Goal: Task Accomplishment & Management: Manage account settings

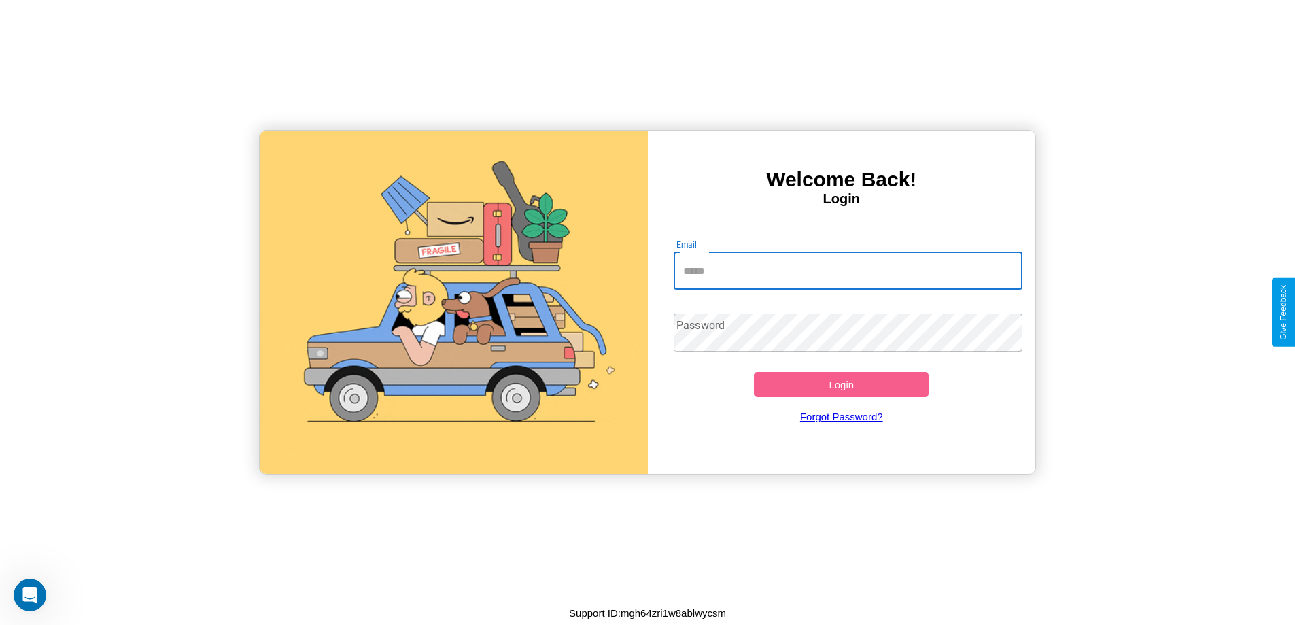
click at [847, 270] on input "Email" at bounding box center [847, 270] width 349 height 38
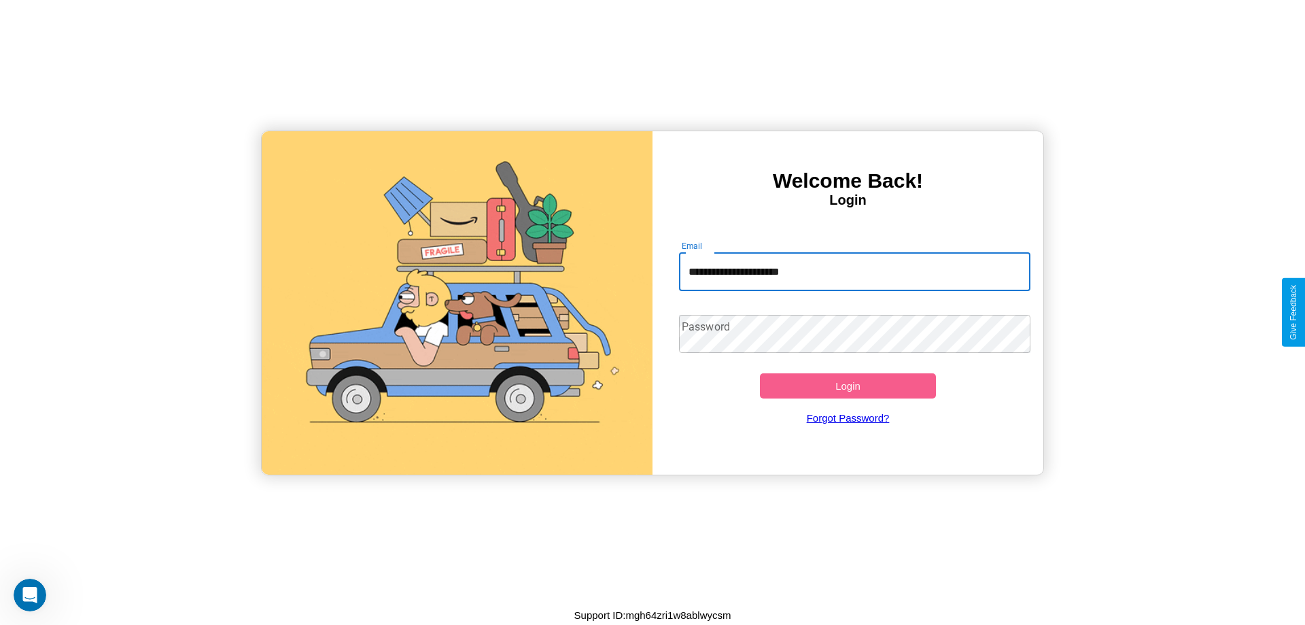
type input "**********"
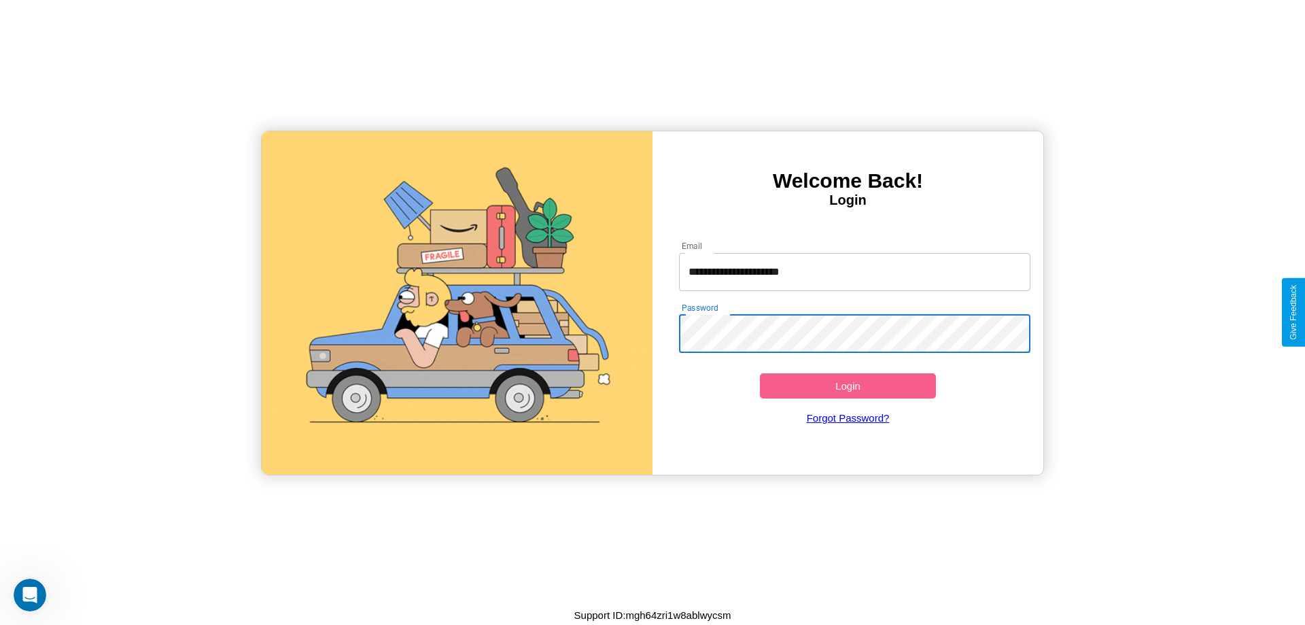
click at [847, 385] on button "Login" at bounding box center [848, 385] width 176 height 25
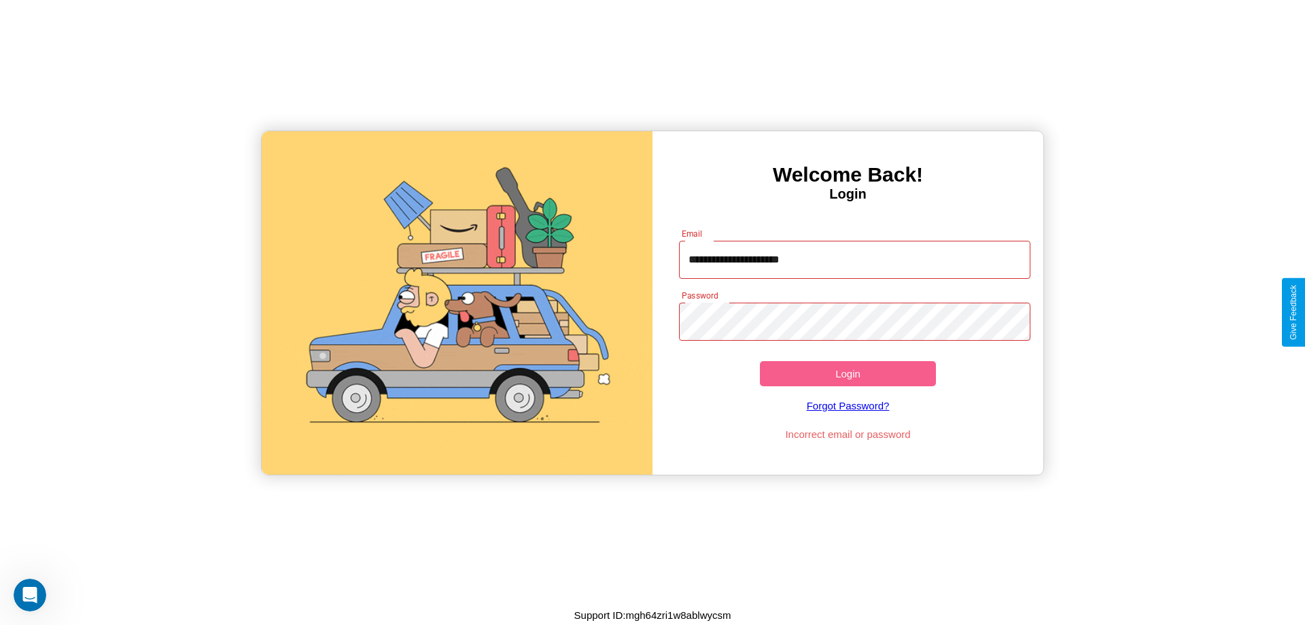
click at [847, 373] on button "Login" at bounding box center [848, 373] width 176 height 25
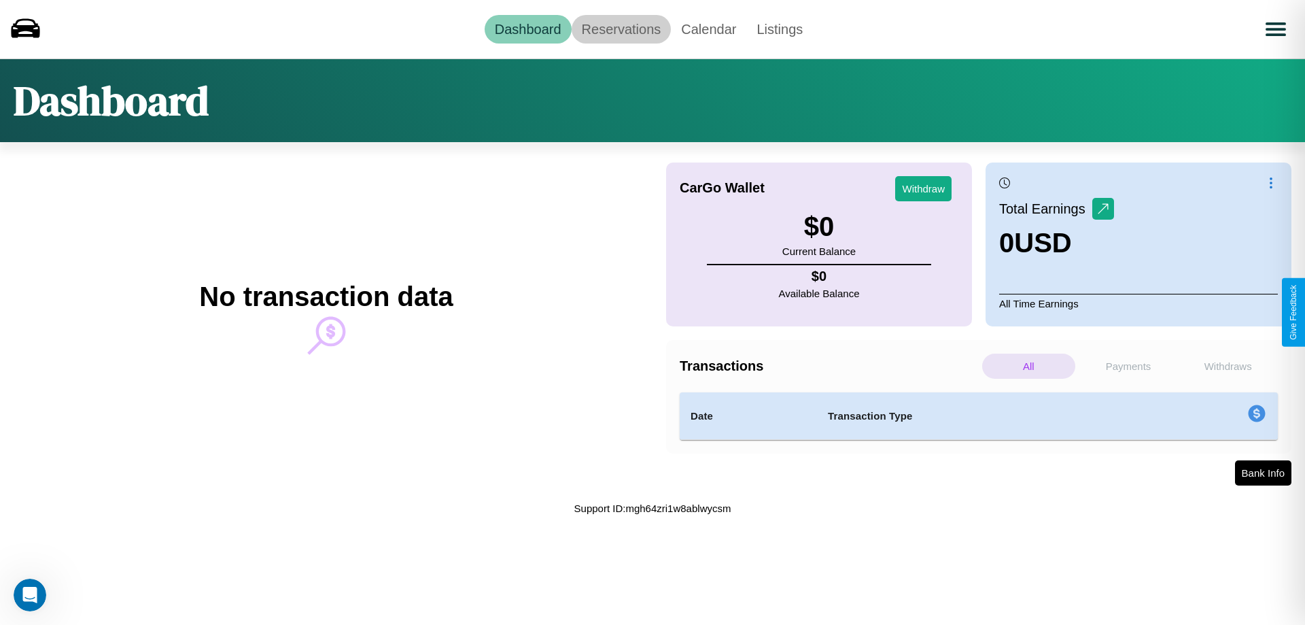
click at [620, 29] on link "Reservations" at bounding box center [622, 29] width 100 height 29
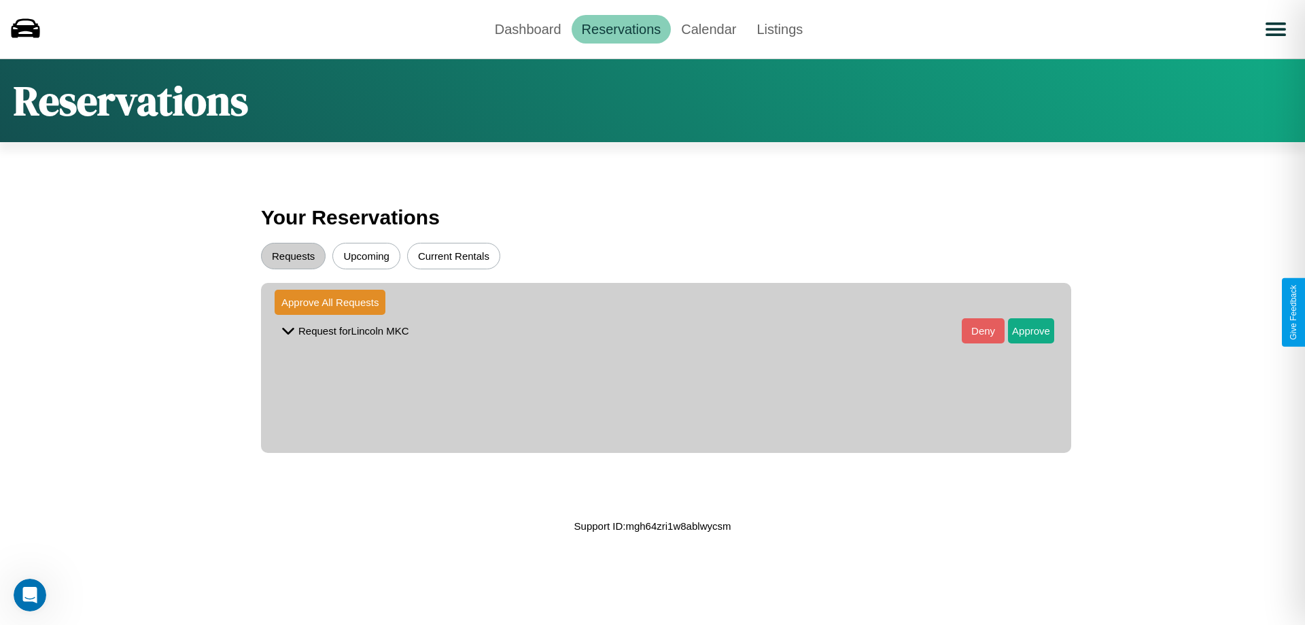
click at [453, 256] on button "Current Rentals" at bounding box center [453, 256] width 93 height 27
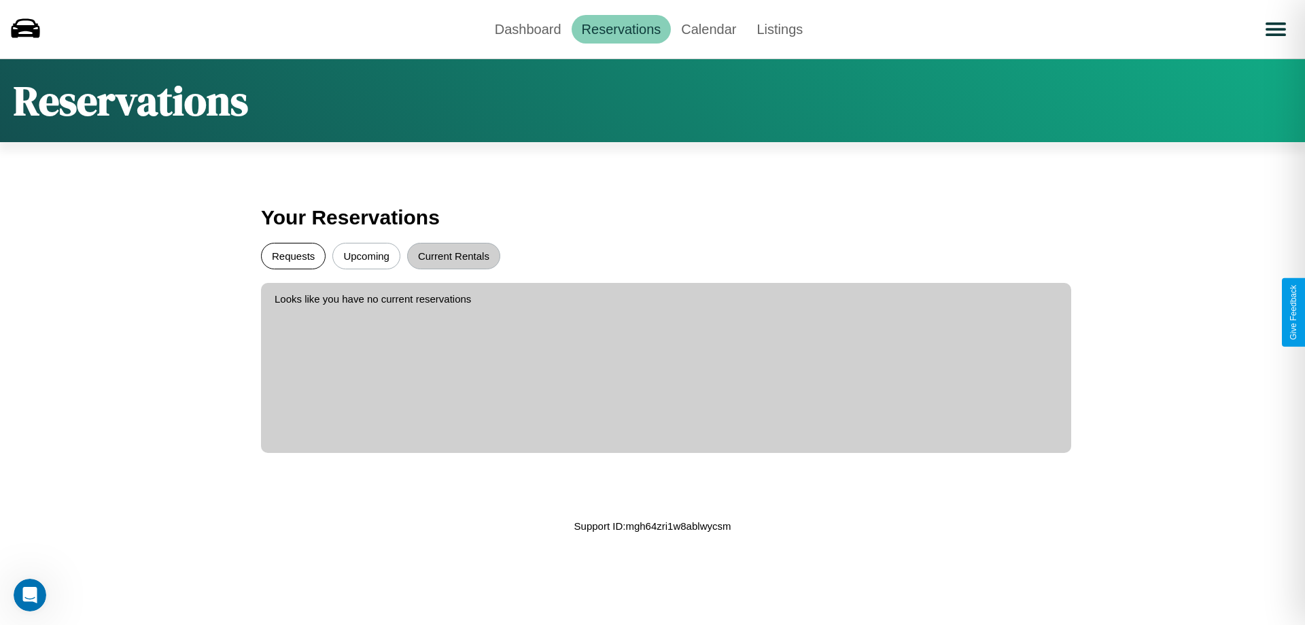
click at [293, 256] on button "Requests" at bounding box center [293, 256] width 65 height 27
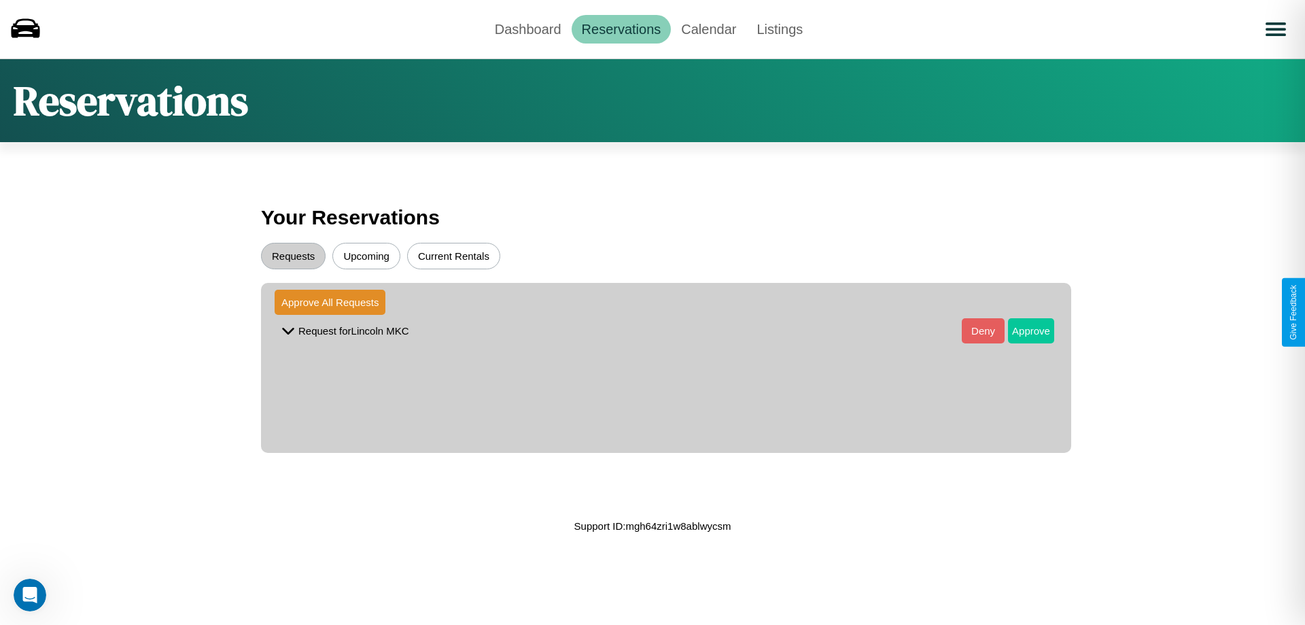
click at [1021, 330] on button "Approve" at bounding box center [1031, 330] width 46 height 25
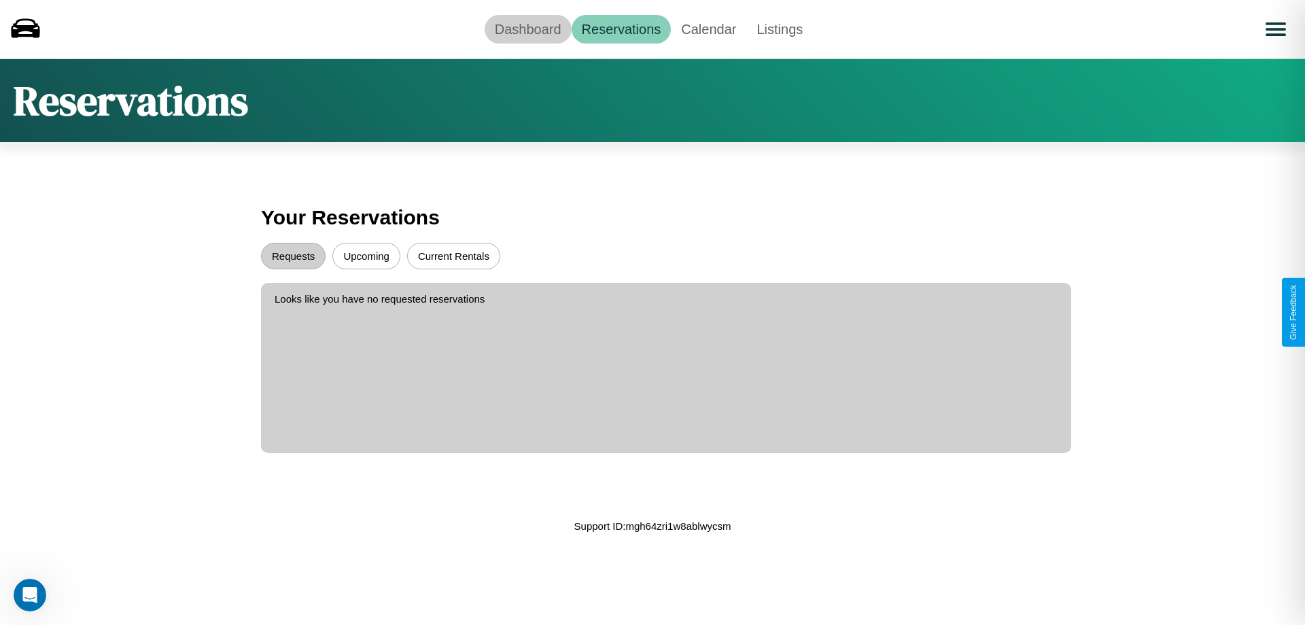
click at [527, 29] on link "Dashboard" at bounding box center [528, 29] width 87 height 29
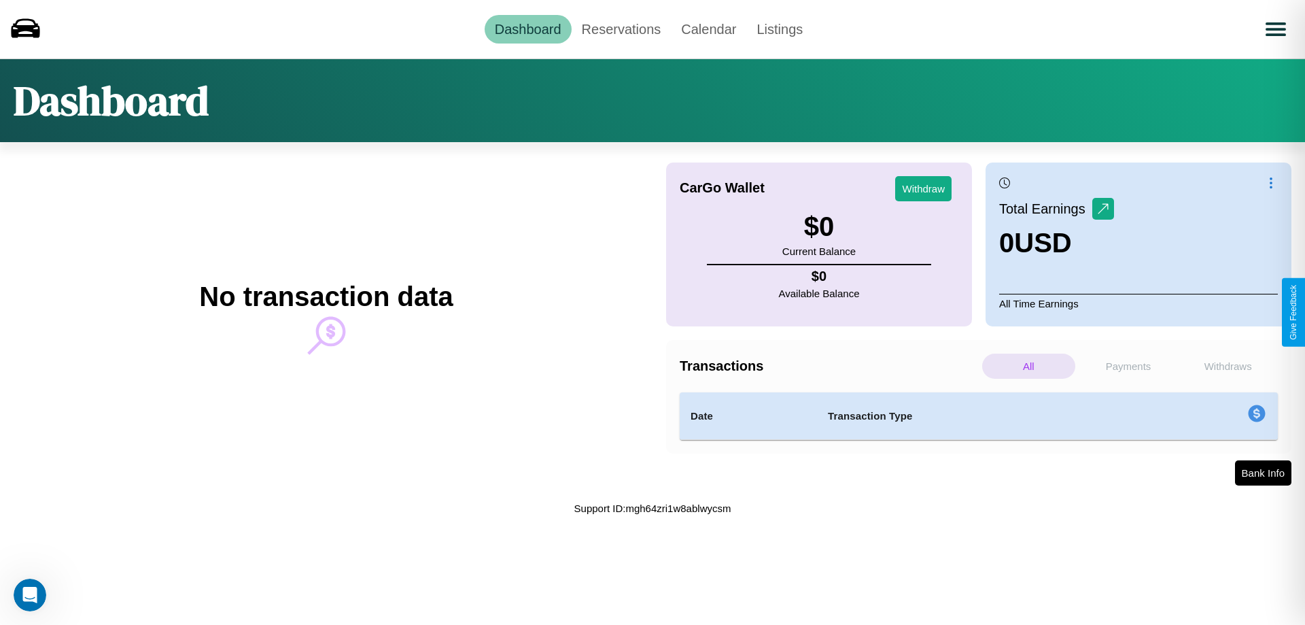
click at [1028, 366] on p "All" at bounding box center [1028, 365] width 93 height 25
click at [1128, 366] on p "Payments" at bounding box center [1128, 365] width 93 height 25
click at [1262, 473] on button "Bank Info" at bounding box center [1262, 473] width 58 height 27
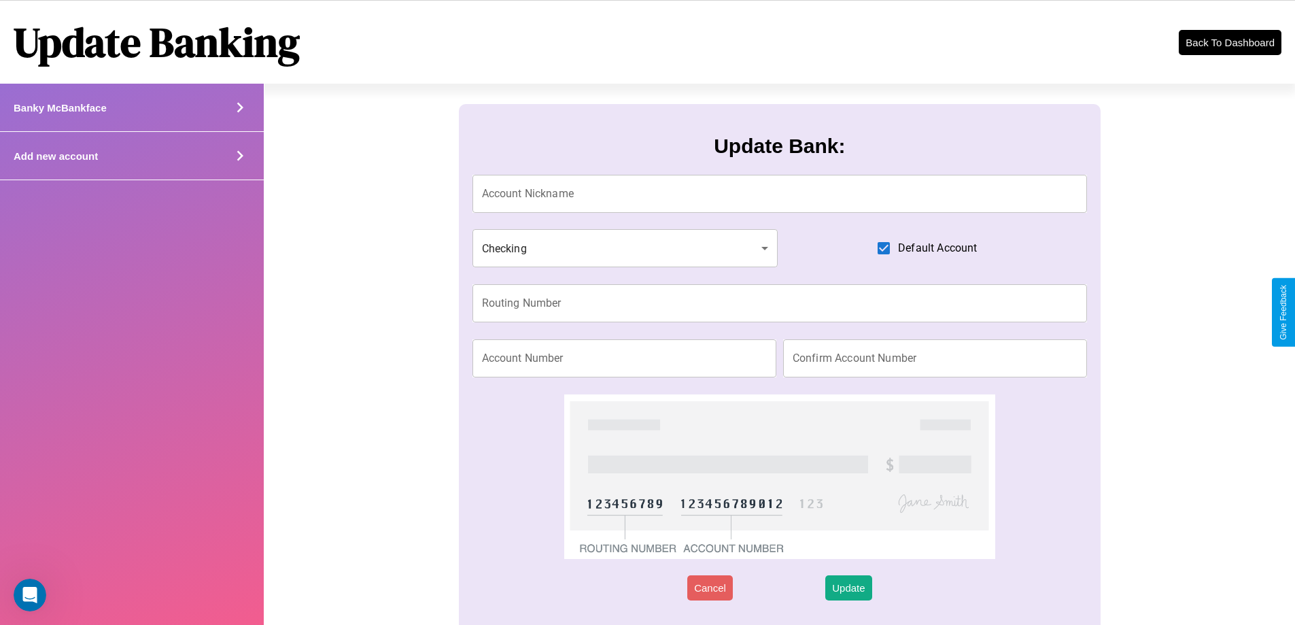
click at [239, 156] on icon at bounding box center [240, 155] width 20 height 20
click at [1229, 42] on button "Back To Dashboard" at bounding box center [1229, 42] width 104 height 27
